Goal: Task Accomplishment & Management: Use online tool/utility

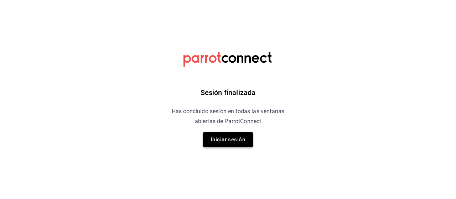
click at [226, 143] on button "Iniciar sesión" at bounding box center [228, 139] width 50 height 15
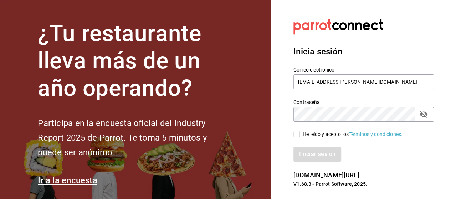
click at [298, 134] on input "He leído y acepto los Términos y condiciones." at bounding box center [296, 134] width 6 height 6
checkbox input "true"
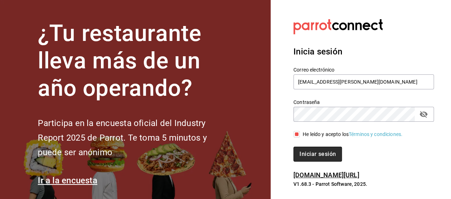
click at [311, 151] on button "Iniciar sesión" at bounding box center [317, 154] width 48 height 15
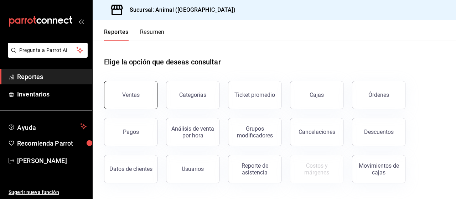
click at [135, 90] on button "Ventas" at bounding box center [130, 95] width 53 height 28
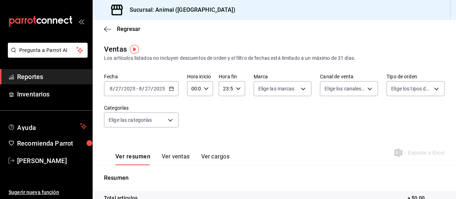
click at [172, 92] on div "2025-08-27 8 / 27 / 2025 - 2025-08-27 8 / 27 / 2025" at bounding box center [141, 88] width 74 height 15
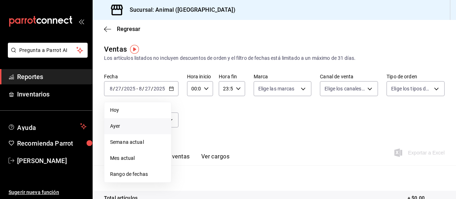
click at [123, 126] on span "Ayer" at bounding box center [137, 126] width 55 height 7
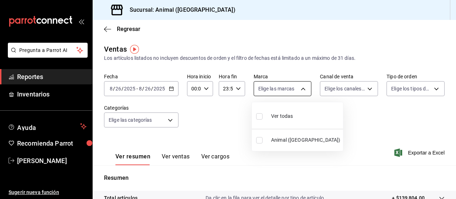
click at [300, 91] on body "Pregunta a Parrot AI Reportes Inventarios Ayuda Recomienda Parrot Marco Ramiez …" at bounding box center [228, 99] width 456 height 199
click at [271, 111] on div "Ver todas" at bounding box center [274, 115] width 37 height 15
type input "96838179-8fbb-4073-aae3-1789726318c8"
checkbox input "true"
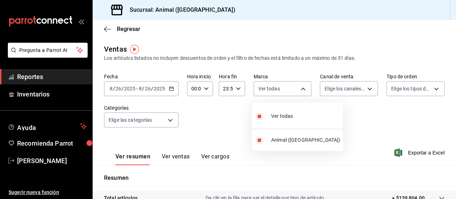
click at [361, 89] on div at bounding box center [228, 99] width 456 height 199
click at [361, 89] on body "Pregunta a Parrot AI Reportes Inventarios Ayuda Recomienda Parrot Marco Ramiez …" at bounding box center [228, 99] width 456 height 199
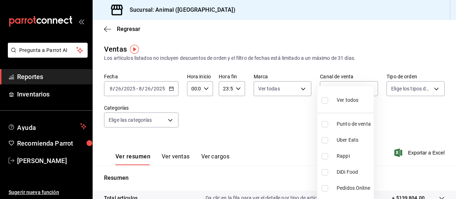
click at [326, 101] on input "checkbox" at bounding box center [325, 100] width 6 height 6
checkbox input "true"
type input "PARROT,UBER_EATS,RAPPI,DIDI_FOOD,ONLINE"
checkbox input "true"
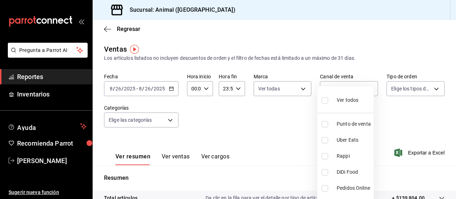
checkbox input "true"
click at [427, 90] on div at bounding box center [228, 99] width 456 height 199
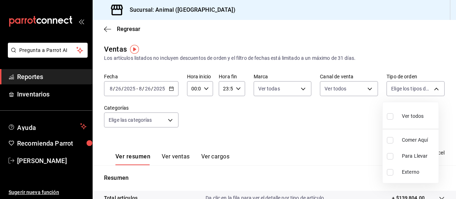
click at [427, 90] on body "Pregunta a Parrot AI Reportes Inventarios Ayuda Recomienda Parrot Marco Ramiez …" at bounding box center [228, 99] width 456 height 199
click at [390, 116] on input "checkbox" at bounding box center [390, 116] width 6 height 6
checkbox input "true"
type input "89cc3392-1a89-49ed-91c4-e66ea58282e1,025cf6ae-25b7-4698-bb98-3d77af74a196,EXTER…"
checkbox input "true"
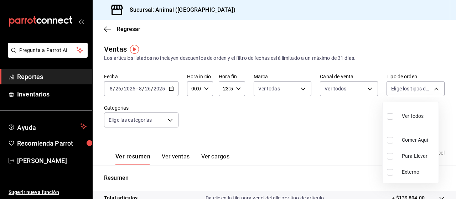
checkbox input "true"
click at [170, 119] on div at bounding box center [228, 99] width 456 height 199
click at [170, 119] on body "Pregunta a Parrot AI Reportes Inventarios Ayuda Recomienda Parrot Marco Ramiez …" at bounding box center [228, 99] width 456 height 199
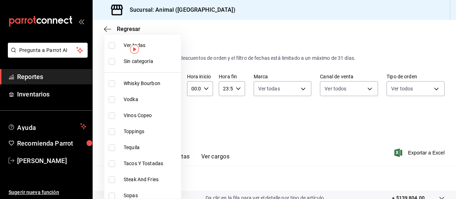
click at [113, 46] on input "checkbox" at bounding box center [112, 45] width 6 height 6
checkbox input "true"
type input "696422f3-042f-4992-a796-20cec1d2addd,ab2f2cdd-2d2d-455a-bd59-969ed93fbee5,5744a…"
checkbox input "true"
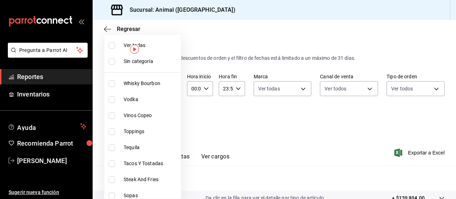
checkbox input "true"
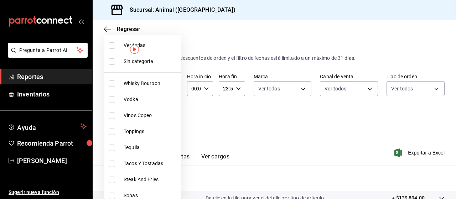
checkbox input "true"
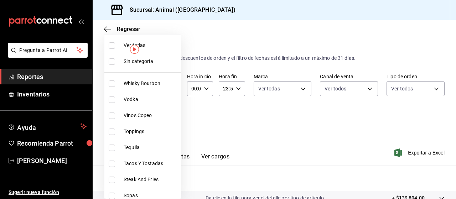
checkbox input "true"
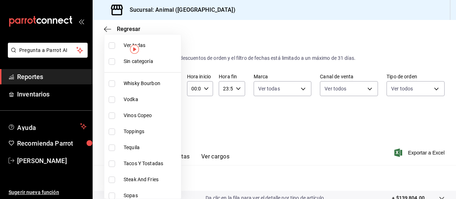
checkbox input "true"
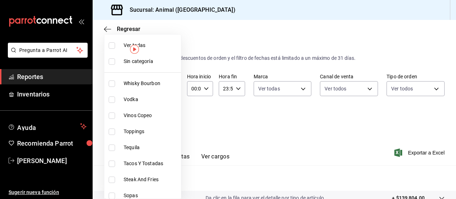
checkbox input "true"
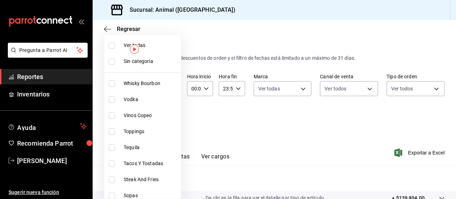
checkbox input "true"
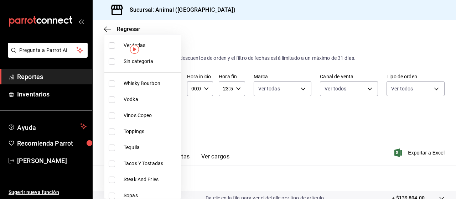
checkbox input "true"
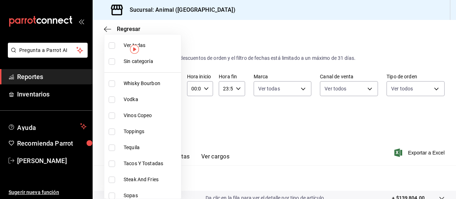
checkbox input "true"
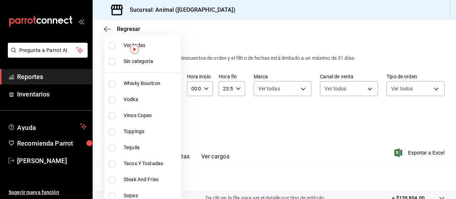
checkbox input "true"
click at [284, 174] on div at bounding box center [228, 99] width 456 height 199
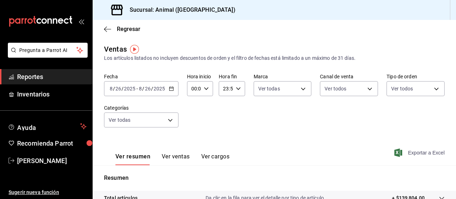
click at [402, 152] on span "Exportar a Excel" at bounding box center [420, 153] width 49 height 9
